Goal: Task Accomplishment & Management: Use online tool/utility

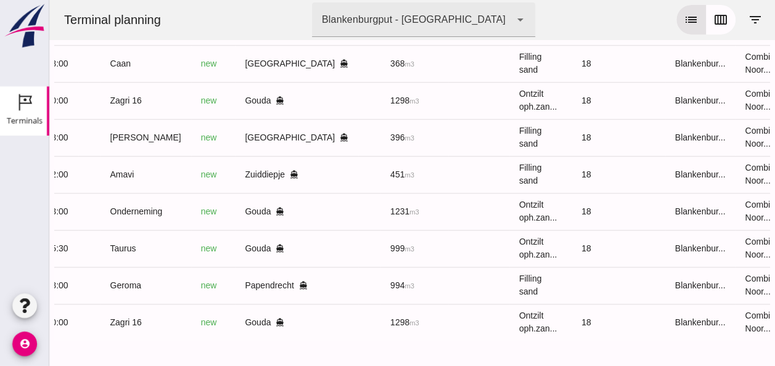
scroll to position [0, 326]
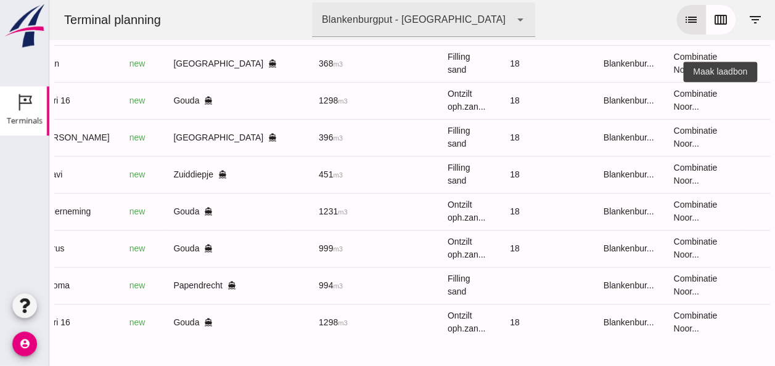
click at [775, 95] on icon "receipt_long" at bounding box center [784, 100] width 11 height 11
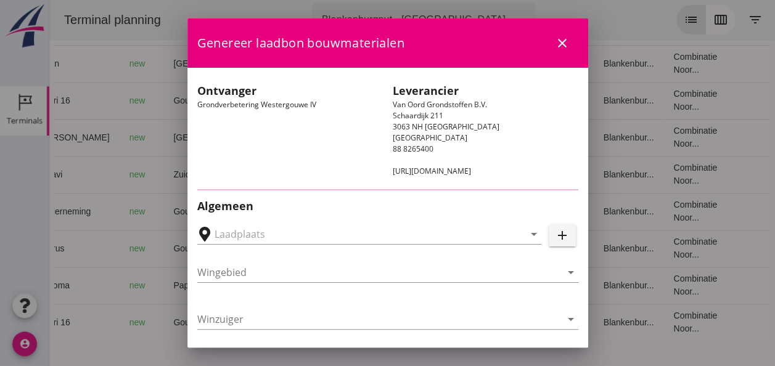
type input "Loswal Fa. J. Bos&Zonen, [GEOGRAPHIC_DATA]"
type input "Zagri 16"
type input "[PERSON_NAME]"
type input "1298"
type input "Ontzilt oph.zand [75] (6120)"
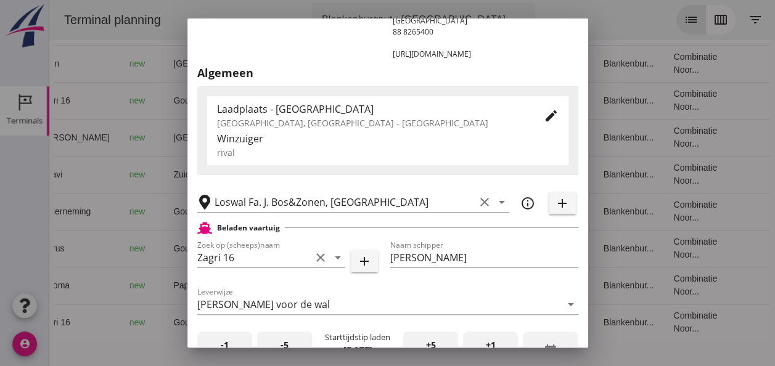
scroll to position [247, 0]
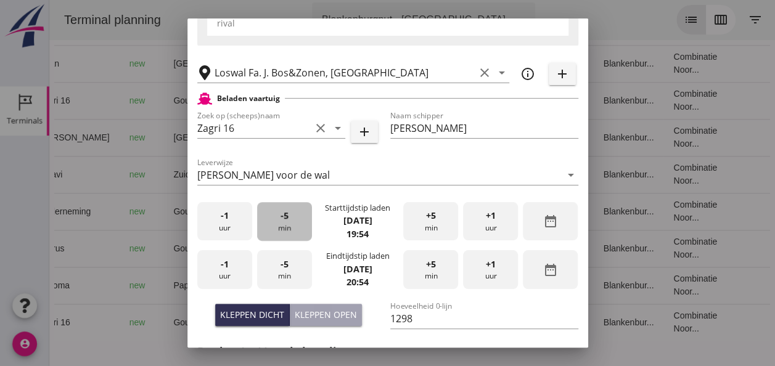
click at [286, 225] on div "-5 min" at bounding box center [284, 221] width 55 height 39
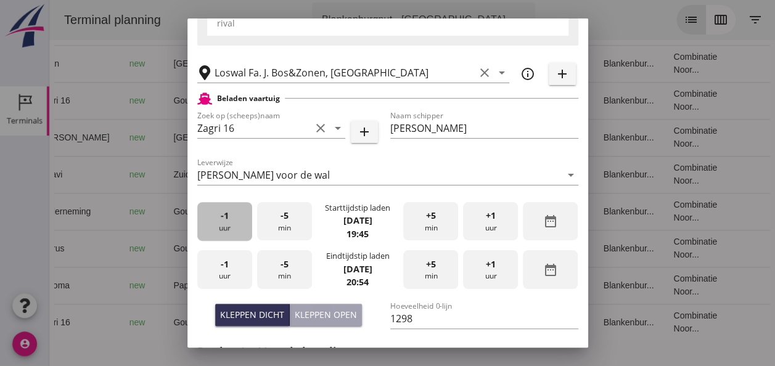
click at [225, 223] on div "-1 uur" at bounding box center [224, 221] width 55 height 39
click at [284, 229] on div "-5 min" at bounding box center [284, 221] width 55 height 39
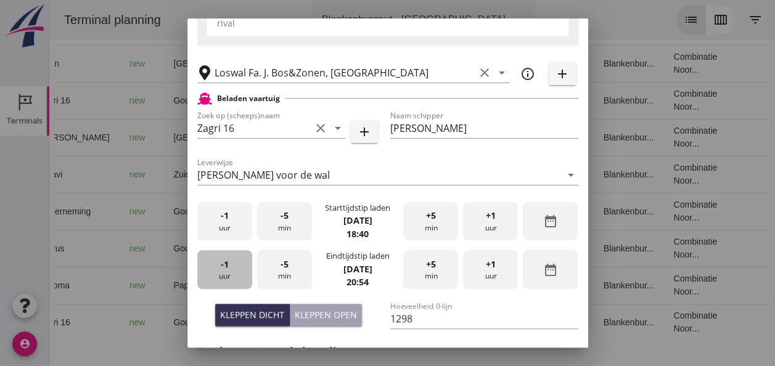
click at [236, 271] on div "-1 uur" at bounding box center [224, 269] width 55 height 39
click at [287, 271] on div "-5 min" at bounding box center [284, 269] width 55 height 39
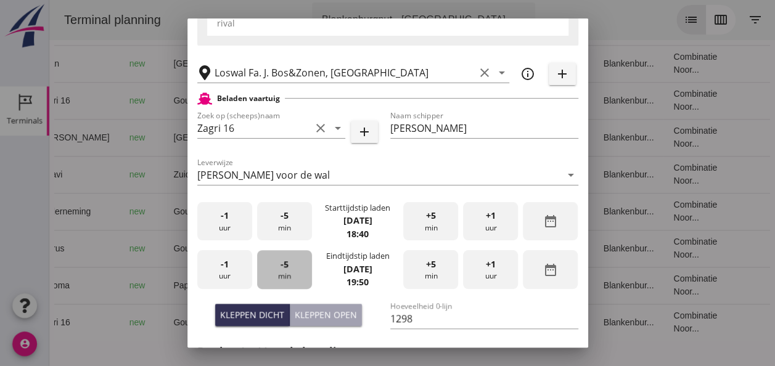
click at [287, 271] on div "-5 min" at bounding box center [284, 269] width 55 height 39
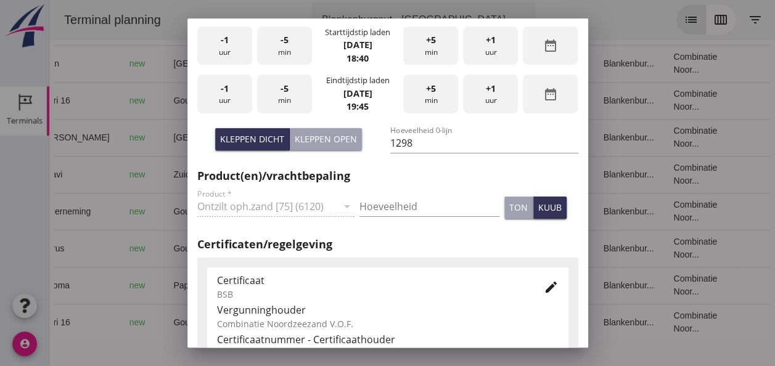
scroll to position [432, 0]
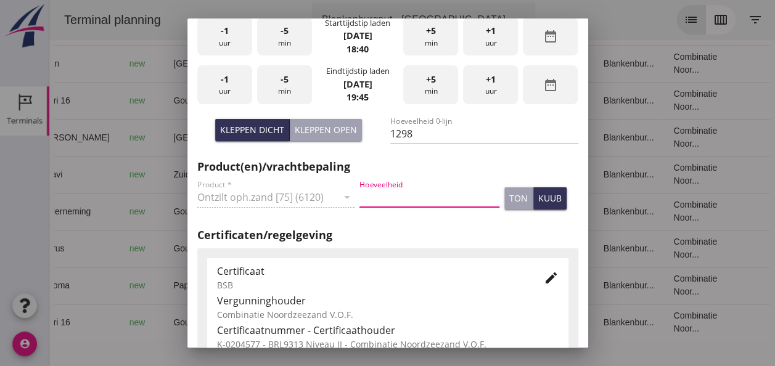
click at [380, 200] on input "Hoeveelheid" at bounding box center [430, 198] width 140 height 20
type input "1298"
click at [543, 202] on div "kuub" at bounding box center [550, 198] width 23 height 13
click at [548, 281] on icon "edit" at bounding box center [551, 278] width 15 height 15
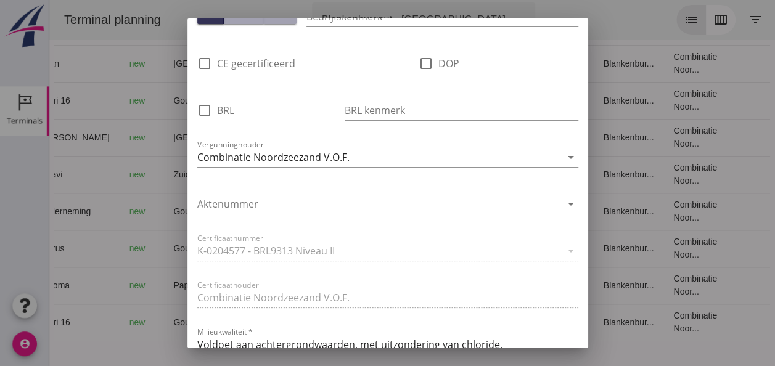
scroll to position [802, 0]
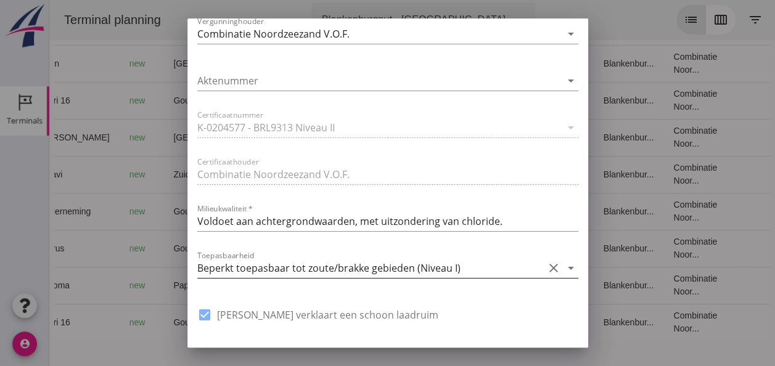
click at [564, 268] on icon "arrow_drop_down" at bounding box center [571, 268] width 15 height 15
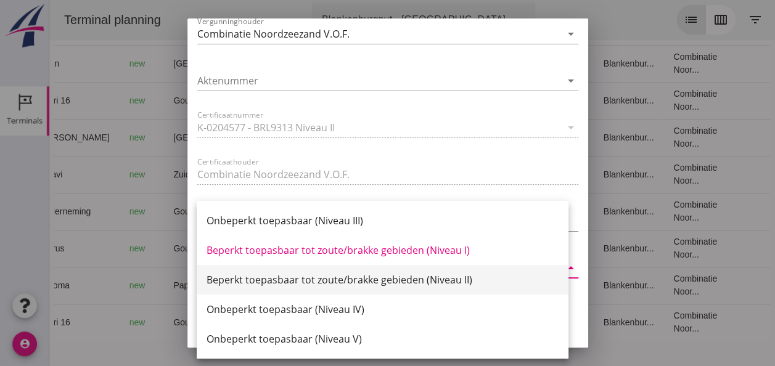
click at [462, 279] on div "Beperkt toepasbaar tot zoute/brakke gebieden (Niveau II)" at bounding box center [383, 280] width 352 height 15
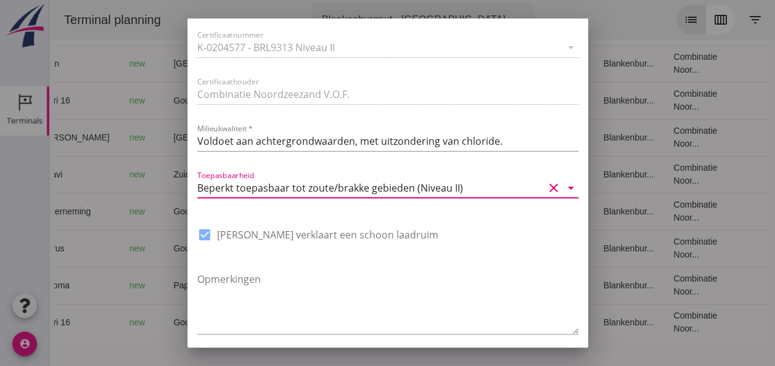
scroll to position [935, 0]
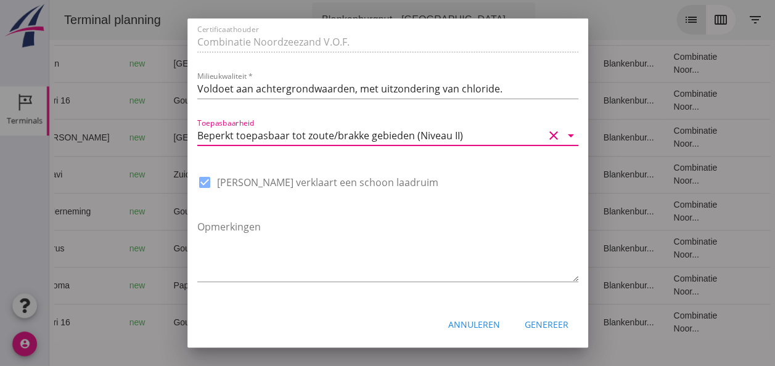
click at [551, 328] on div "Genereer" at bounding box center [547, 324] width 44 height 13
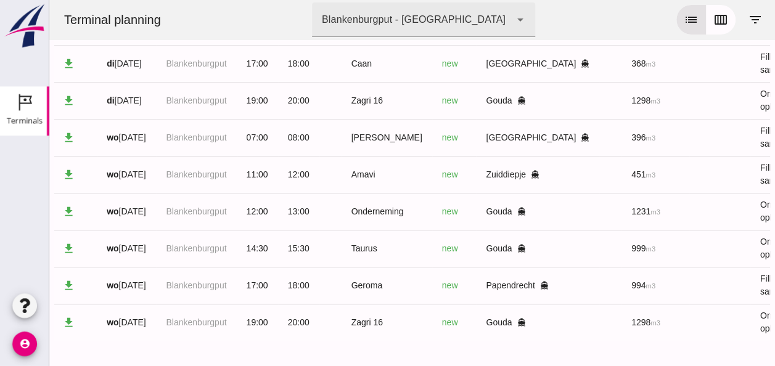
scroll to position [0, 0]
